Goal: Task Accomplishment & Management: Use online tool/utility

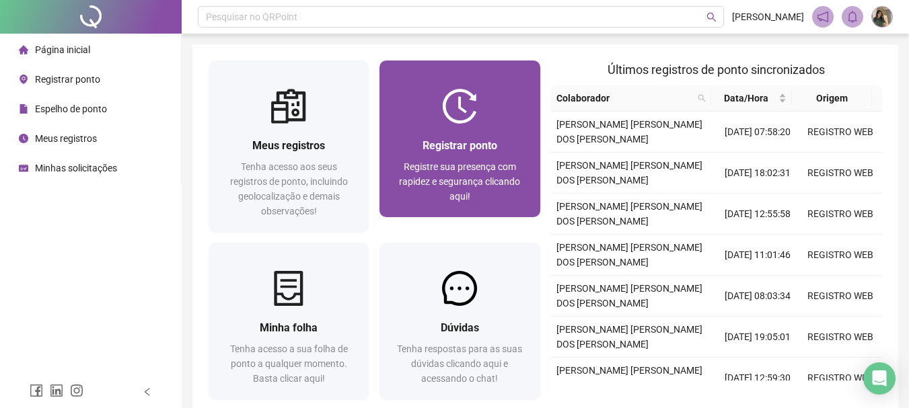
click at [422, 147] on span "Registrar ponto" at bounding box center [459, 145] width 75 height 13
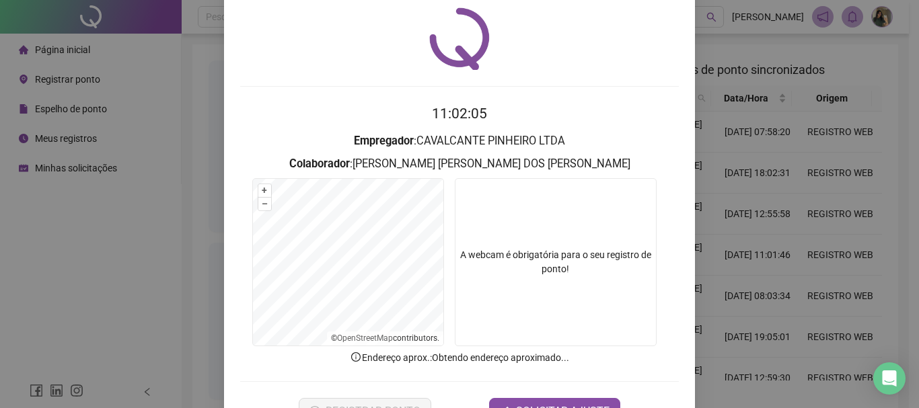
scroll to position [87, 0]
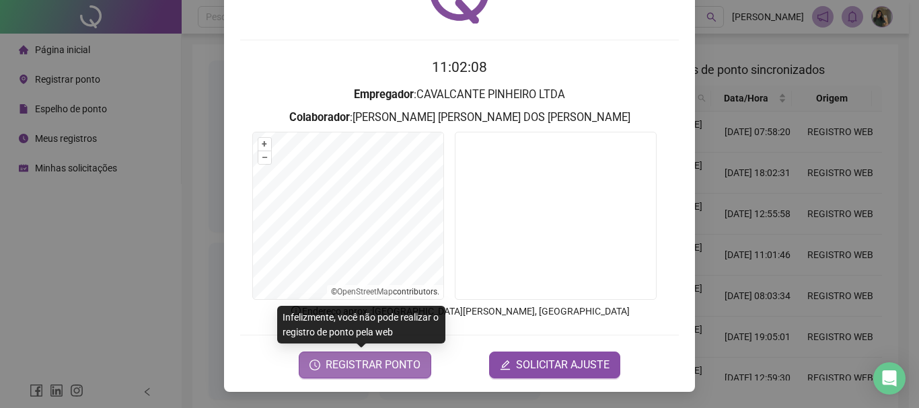
click at [367, 371] on span "REGISTRAR PONTO" at bounding box center [373, 365] width 95 height 16
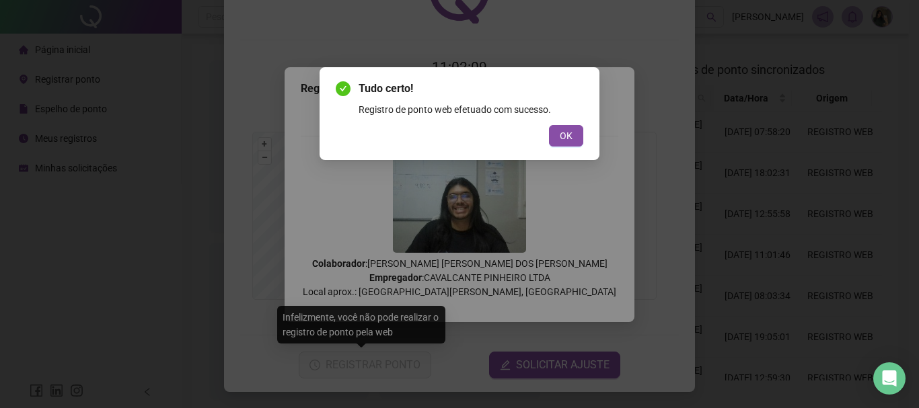
click at [560, 151] on div "Tudo certo! Registro de ponto web efetuado com sucesso. OK" at bounding box center [460, 113] width 280 height 93
click at [560, 139] on span "OK" at bounding box center [566, 135] width 13 height 15
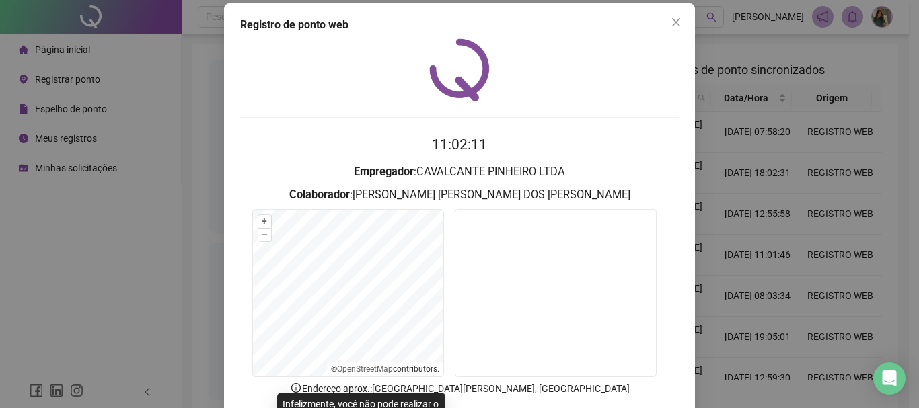
scroll to position [0, 0]
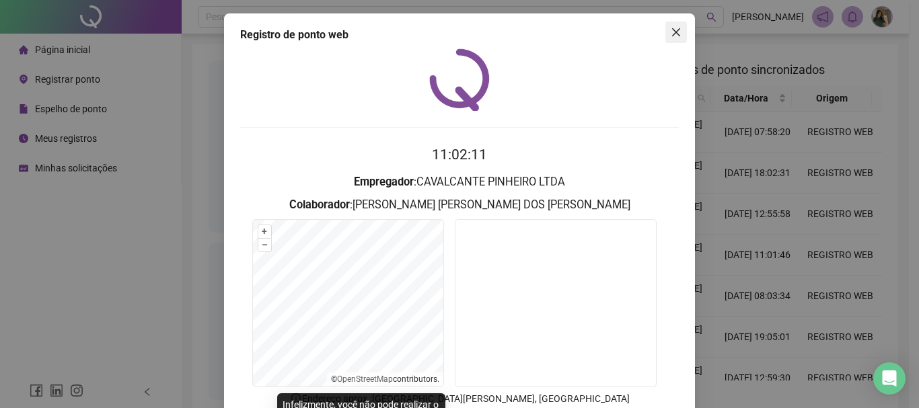
click at [672, 35] on icon "close" at bounding box center [676, 32] width 11 height 11
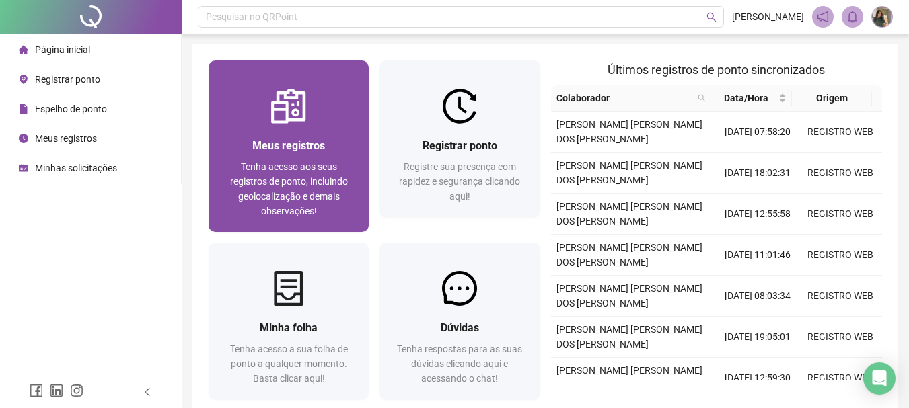
click at [278, 135] on div "Meus registros Tenha acesso aos seus registros de ponto, incluindo geolocalizaç…" at bounding box center [289, 178] width 160 height 108
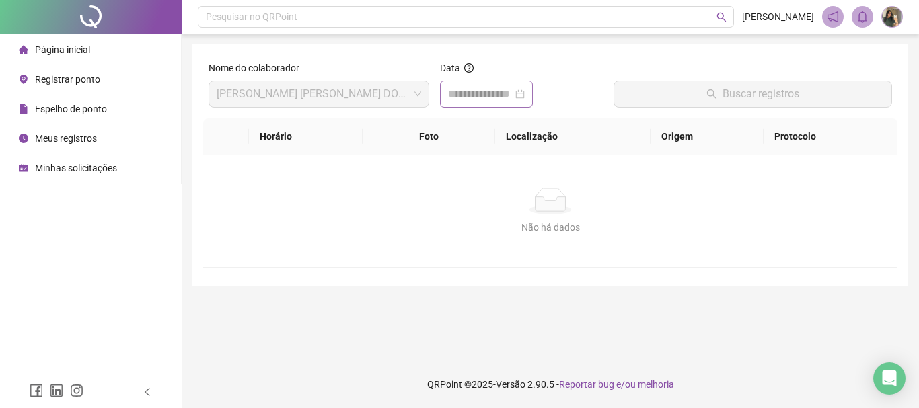
click at [525, 90] on div at bounding box center [486, 94] width 77 height 16
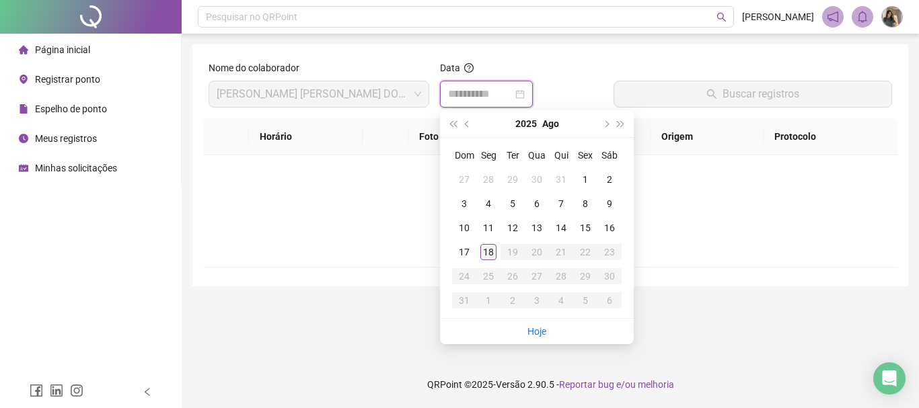
type input "**********"
click at [486, 251] on div "18" at bounding box center [488, 252] width 16 height 16
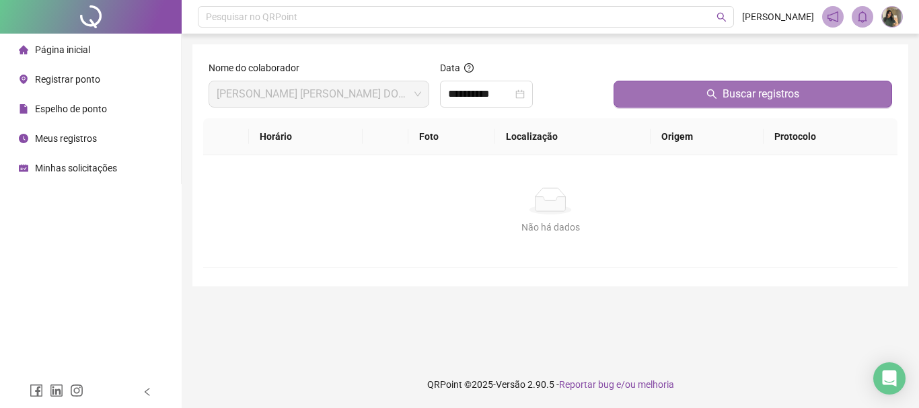
click at [656, 96] on button "Buscar registros" at bounding box center [753, 94] width 279 height 27
